Goal: Task Accomplishment & Management: Use online tool/utility

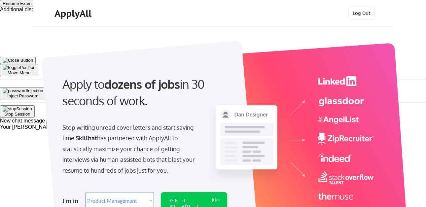
select select ""product""
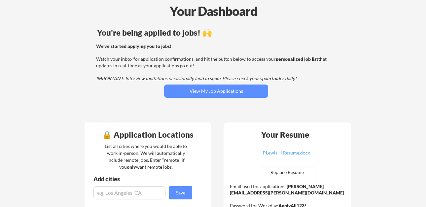
scroll to position [66, 0]
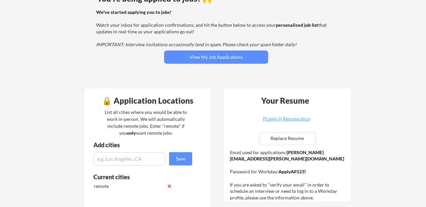
click at [293, 137] on input "file" at bounding box center [287, 138] width 56 height 13
type input "C:\fakepath\PLewis H Resume.docx"
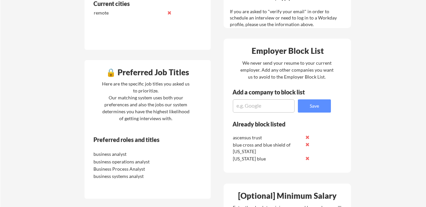
scroll to position [231, 0]
